Goal: Information Seeking & Learning: Learn about a topic

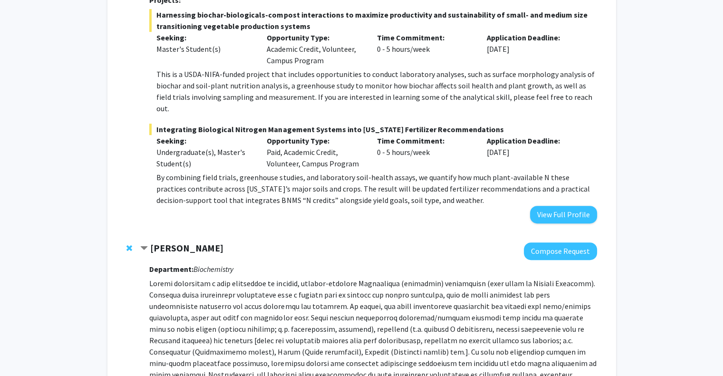
scroll to position [565, 0]
click at [146, 244] on span "Contract Prashant Sonawane Bookmark" at bounding box center [144, 248] width 8 height 8
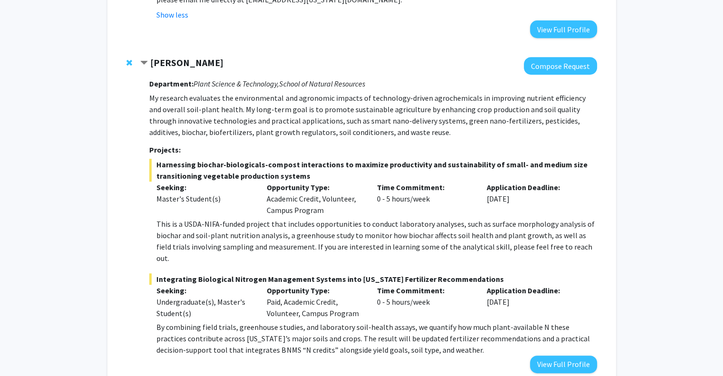
scroll to position [415, 0]
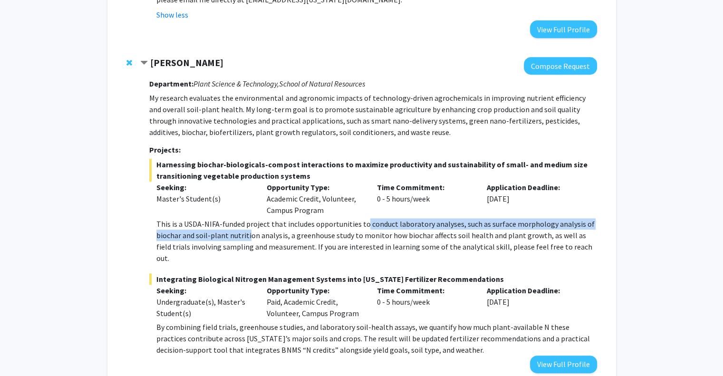
drag, startPoint x: 249, startPoint y: 230, endPoint x: 368, endPoint y: 228, distance: 118.9
click at [368, 228] on p "This is a USDA-NIFA-funded project that includes opportunities to conduct labor…" at bounding box center [376, 241] width 440 height 46
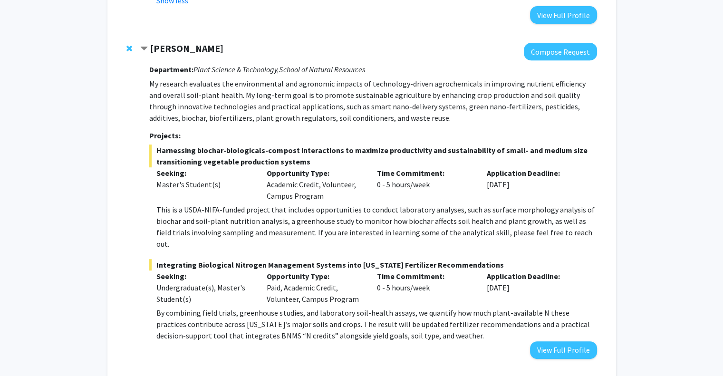
scroll to position [429, 0]
drag, startPoint x: 323, startPoint y: 311, endPoint x: 363, endPoint y: 313, distance: 40.1
click at [363, 313] on p "By combining field trials, greenhouse studies, and laboratory soil-health assay…" at bounding box center [376, 324] width 440 height 34
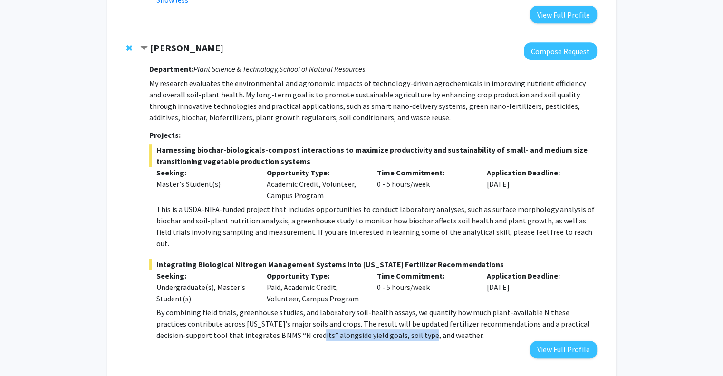
drag, startPoint x: 268, startPoint y: 325, endPoint x: 376, endPoint y: 323, distance: 107.5
click at [376, 323] on p "By combining field trials, greenhouse studies, and laboratory soil-health assay…" at bounding box center [376, 324] width 440 height 34
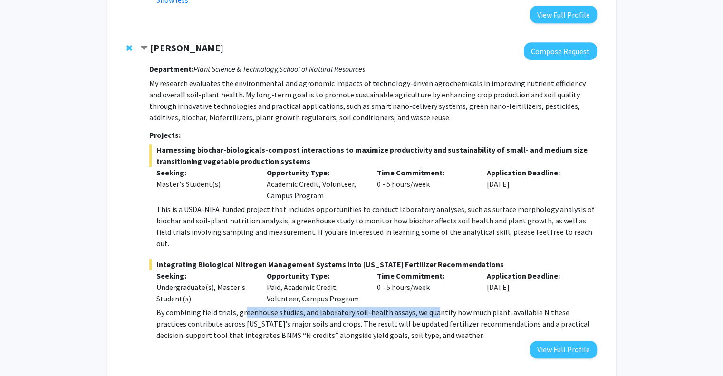
drag, startPoint x: 243, startPoint y: 303, endPoint x: 433, endPoint y: 304, distance: 190.7
click at [433, 307] on p "By combining field trials, greenhouse studies, and laboratory soil-health assay…" at bounding box center [376, 324] width 440 height 34
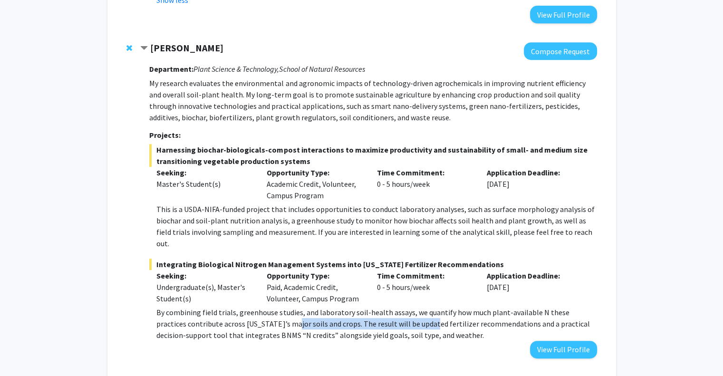
drag, startPoint x: 263, startPoint y: 313, endPoint x: 399, endPoint y: 317, distance: 136.5
click at [399, 317] on p "By combining field trials, greenhouse studies, and laboratory soil-health assay…" at bounding box center [376, 324] width 440 height 34
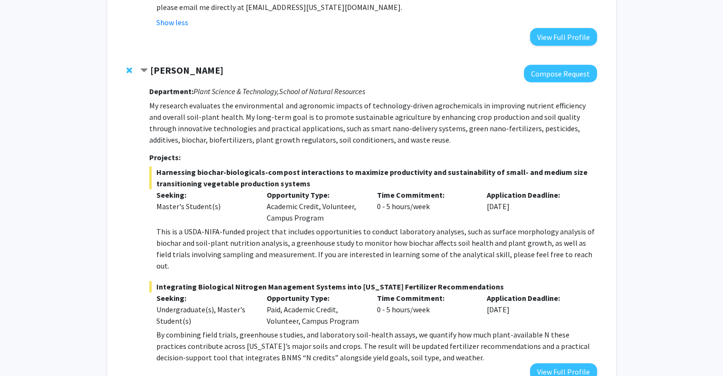
scroll to position [426, 0]
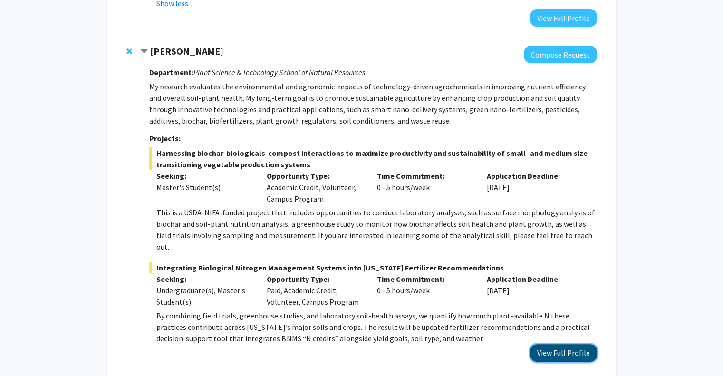
click at [560, 344] on button "View Full Profile" at bounding box center [563, 353] width 67 height 18
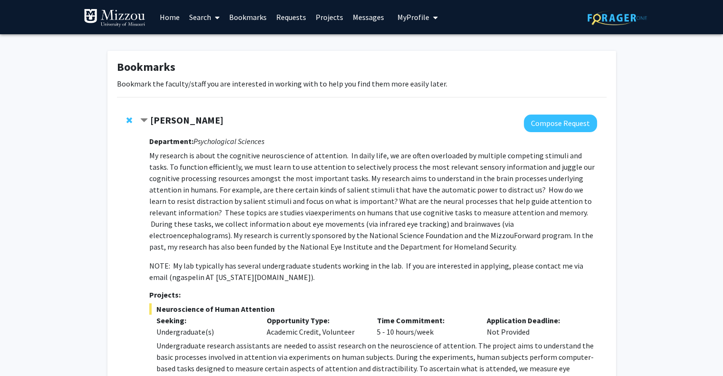
scroll to position [0, 0]
